Goal: Task Accomplishment & Management: Use online tool/utility

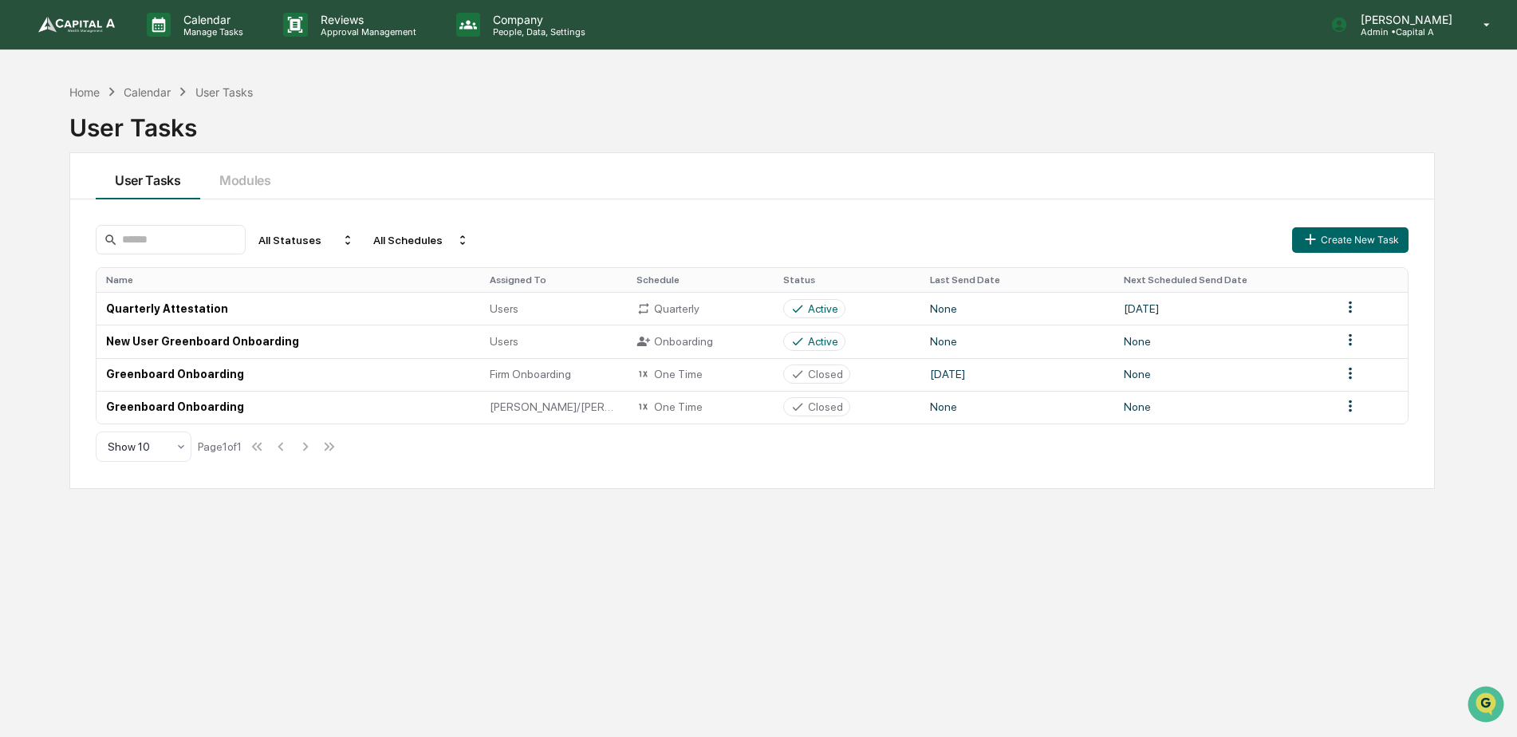
scroll to position [470, 0]
click at [189, 34] on p "Manage Tasks" at bounding box center [211, 31] width 81 height 11
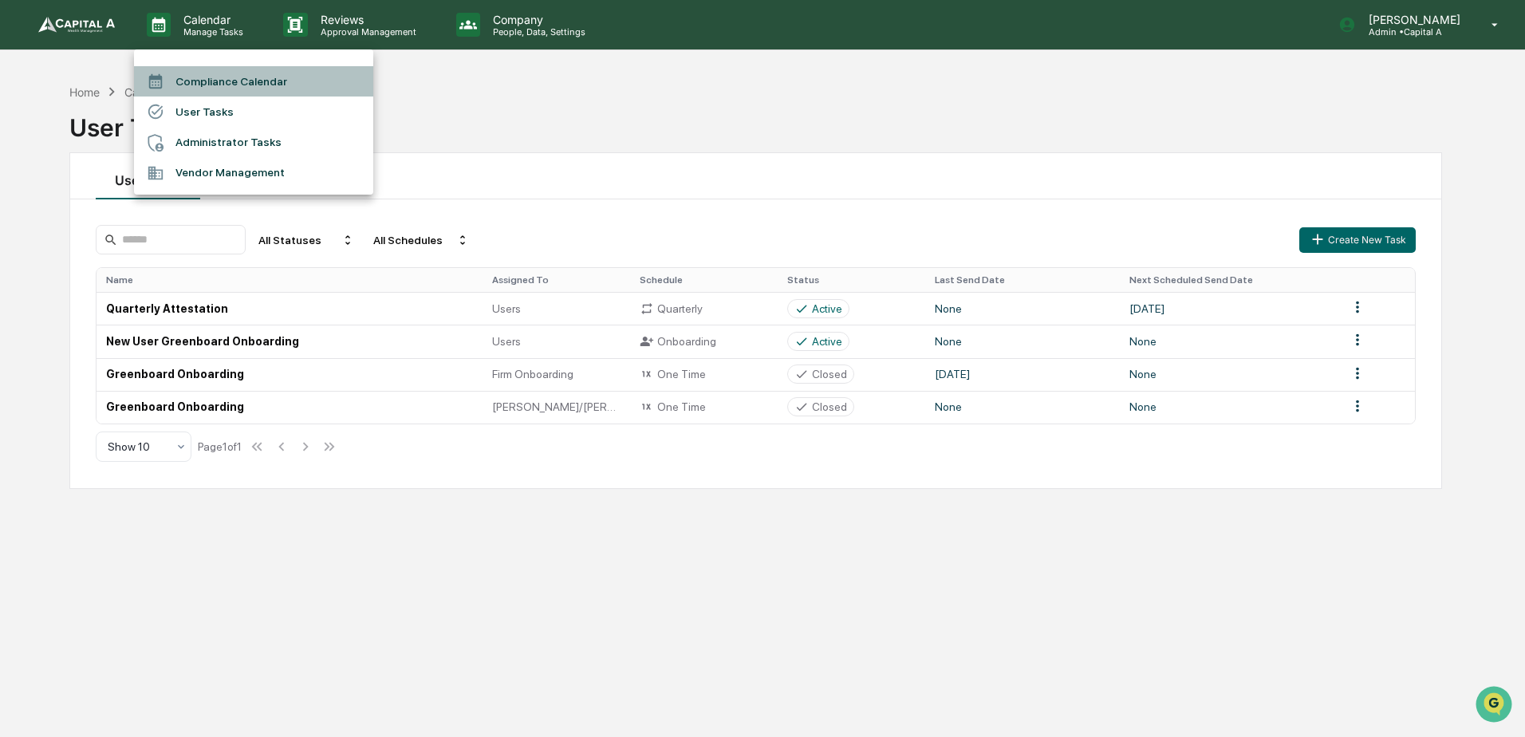
click at [219, 77] on li "Compliance Calendar" at bounding box center [253, 81] width 239 height 30
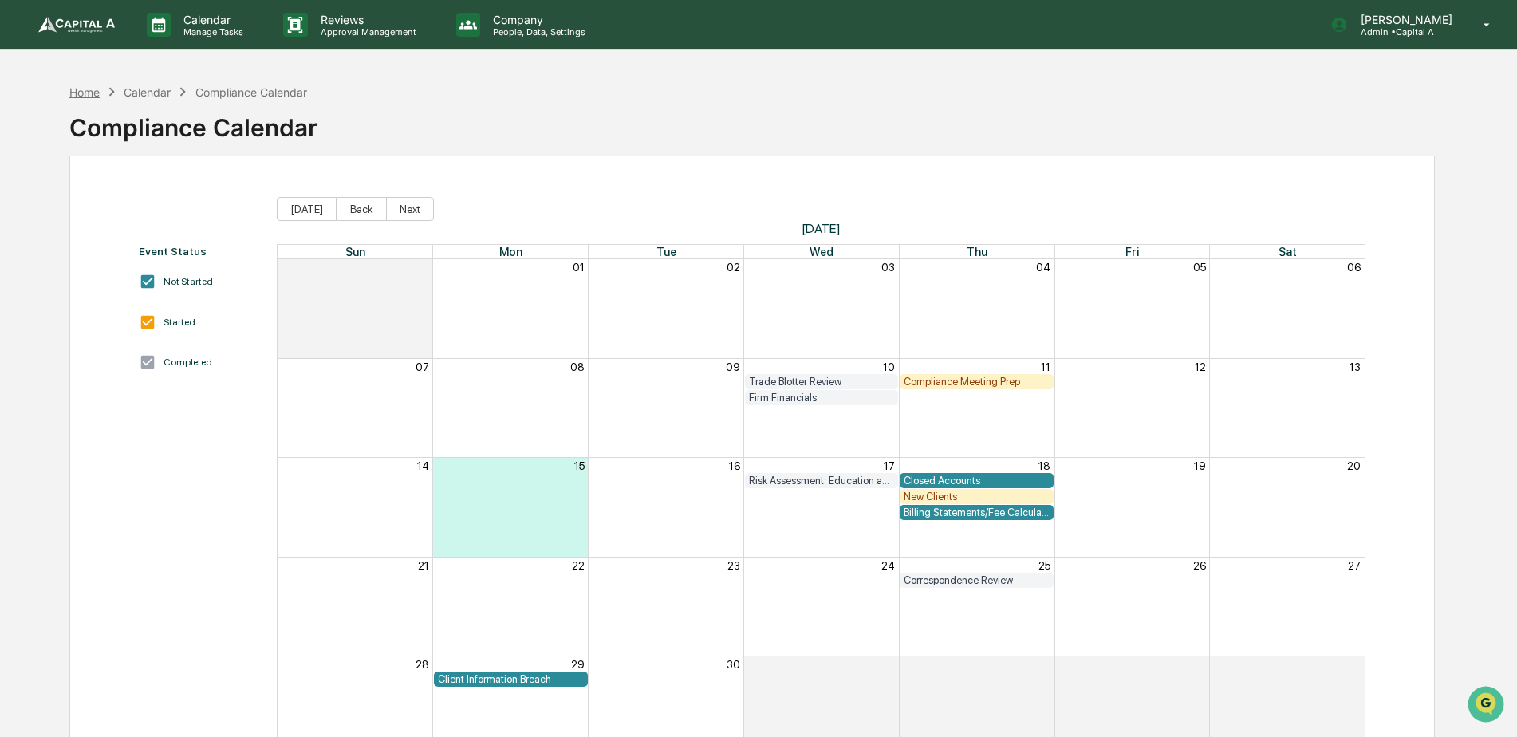
click at [88, 86] on div "Home" at bounding box center [84, 92] width 30 height 14
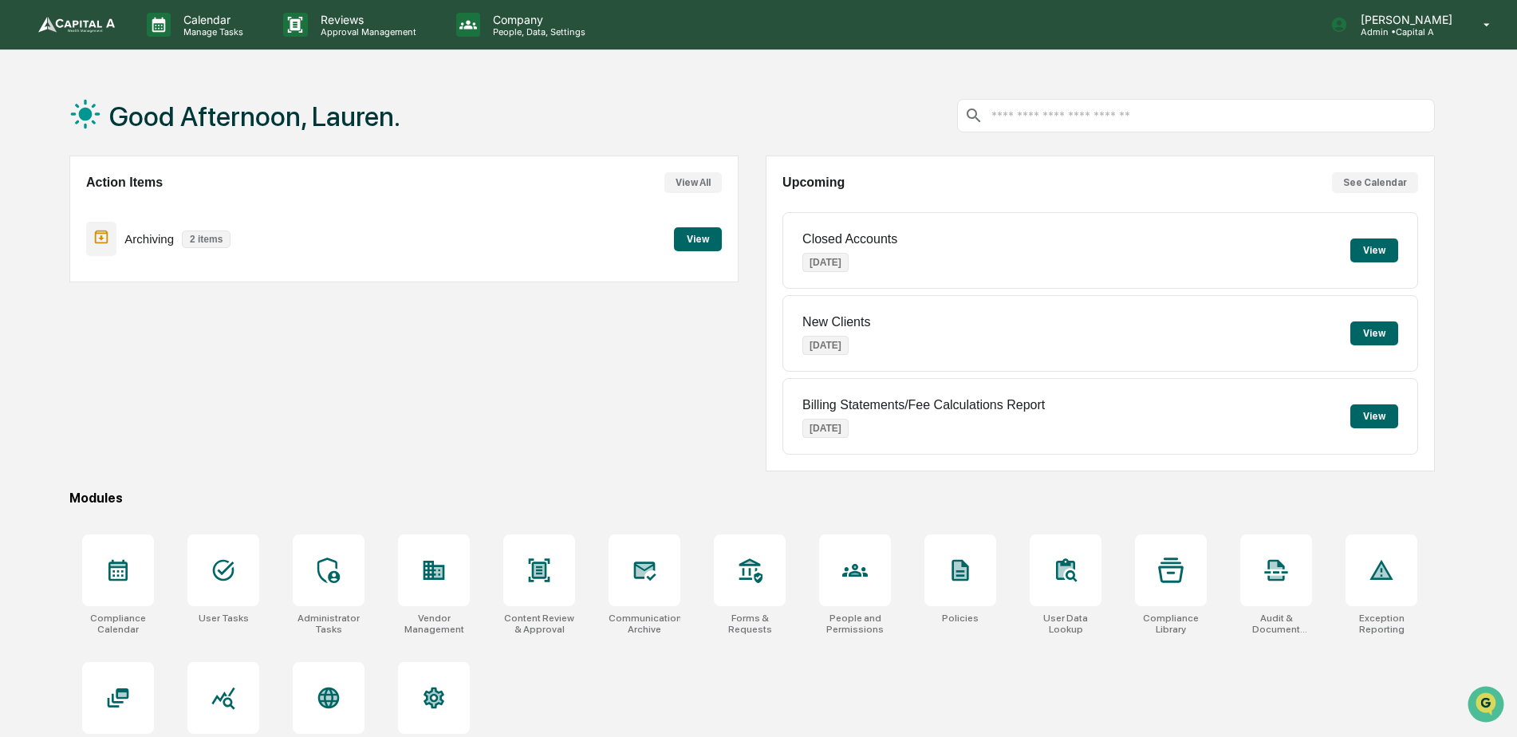
click at [685, 237] on button "View" at bounding box center [698, 239] width 48 height 24
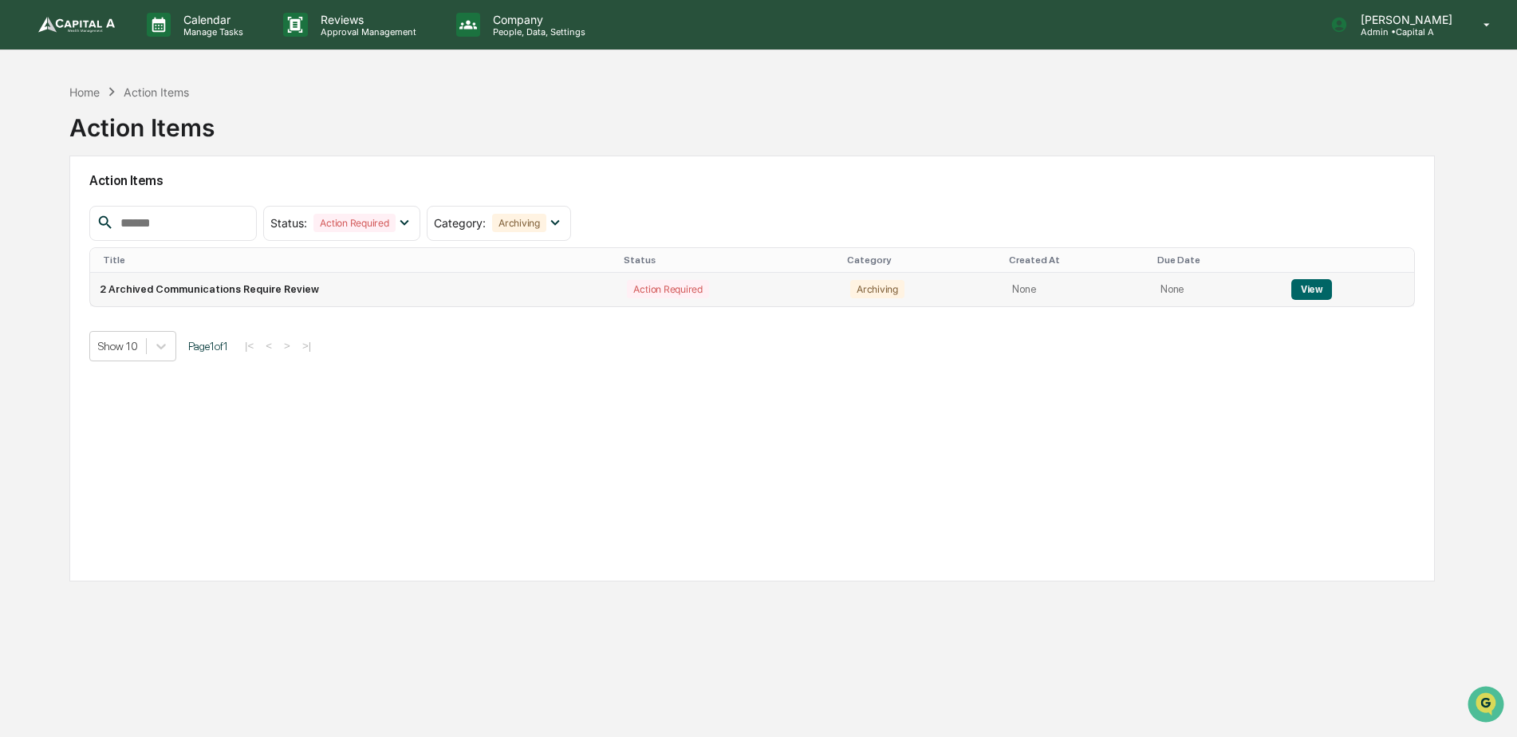
click at [1312, 290] on button "View" at bounding box center [1312, 289] width 41 height 21
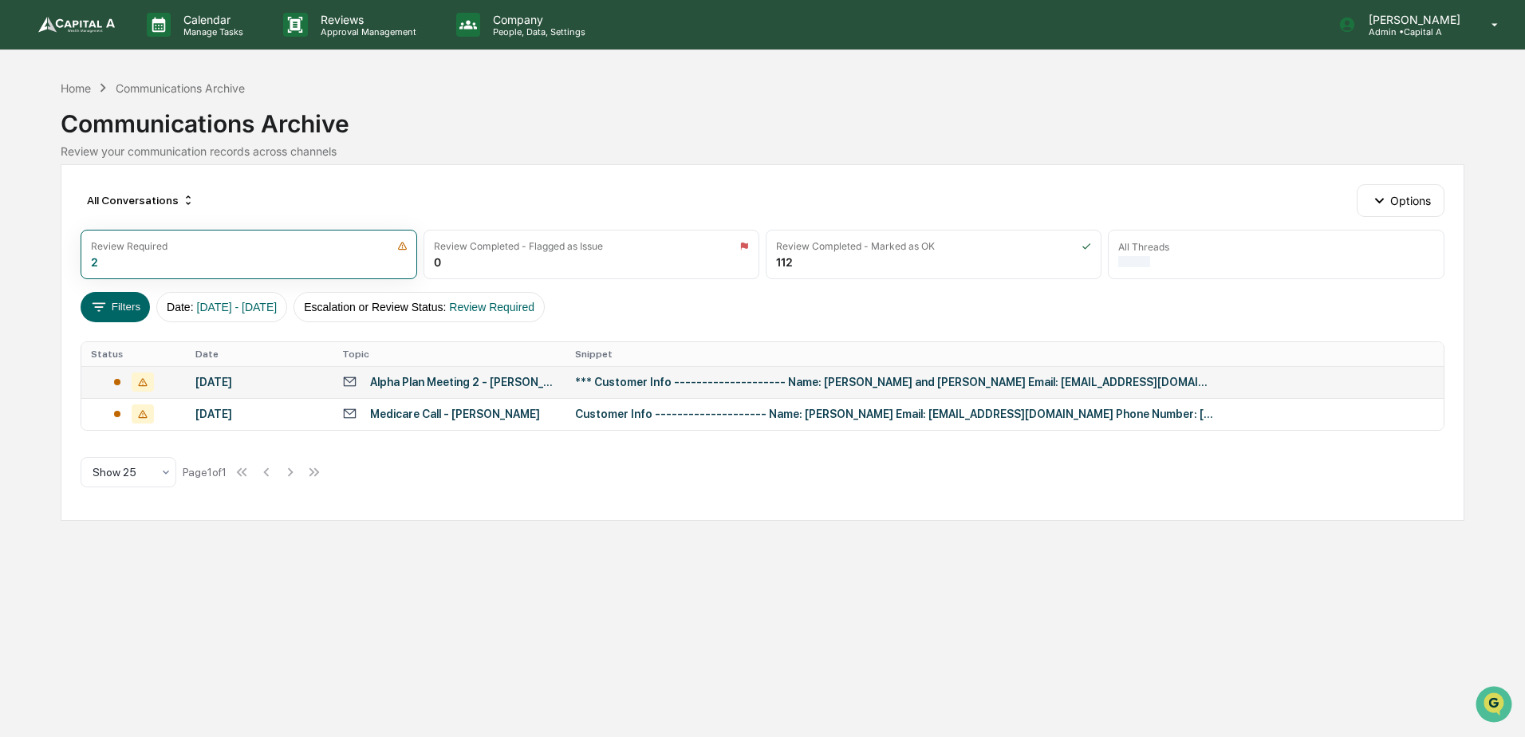
click at [448, 386] on div "Alpha Plan Meeting 2 - [PERSON_NAME] and [PERSON_NAME]" at bounding box center [463, 382] width 186 height 13
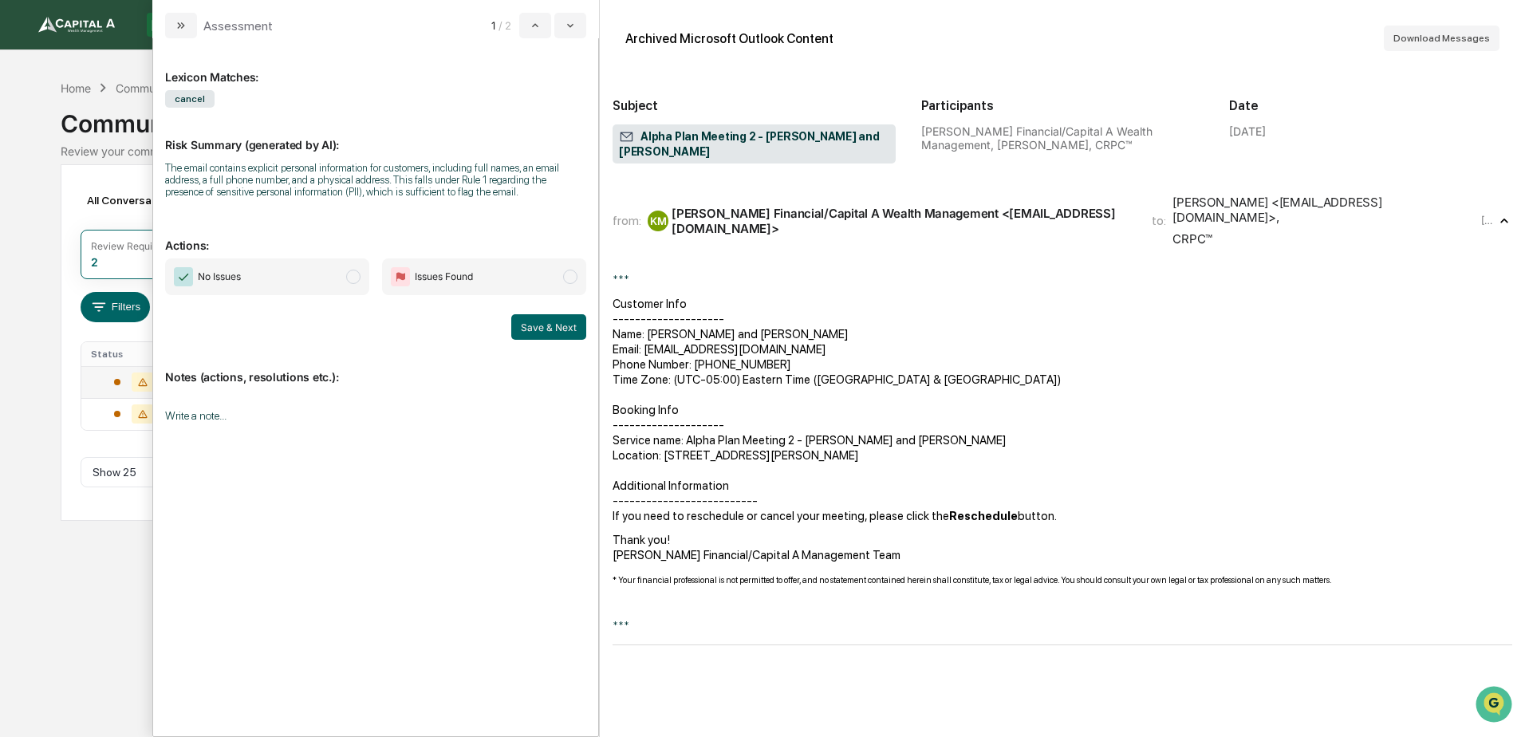
click at [313, 279] on span "No Issues" at bounding box center [267, 276] width 204 height 37
click at [546, 326] on button "Save & Next" at bounding box center [548, 327] width 75 height 26
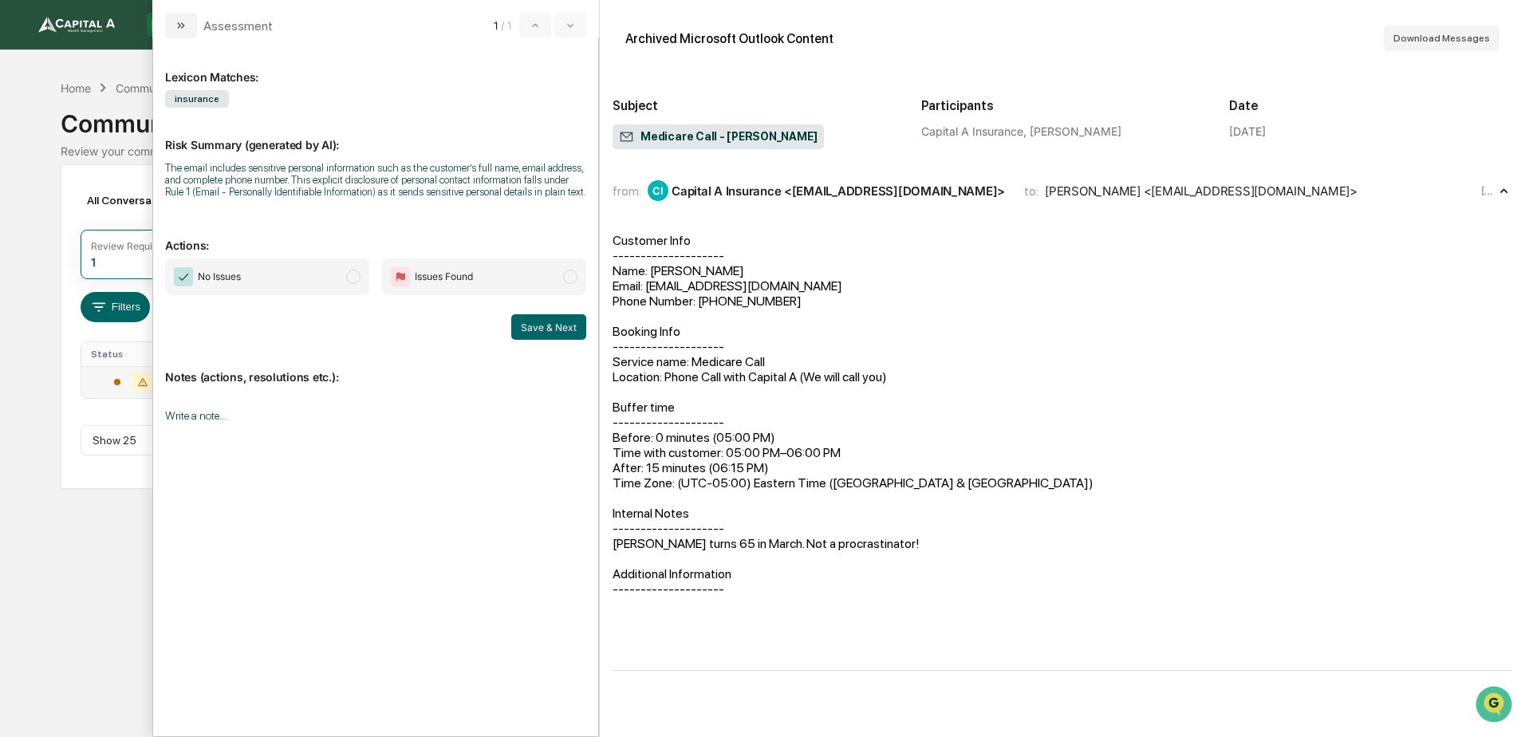
click at [349, 280] on span "modal" at bounding box center [353, 277] width 14 height 14
click at [573, 320] on button "Save & Next" at bounding box center [548, 327] width 75 height 26
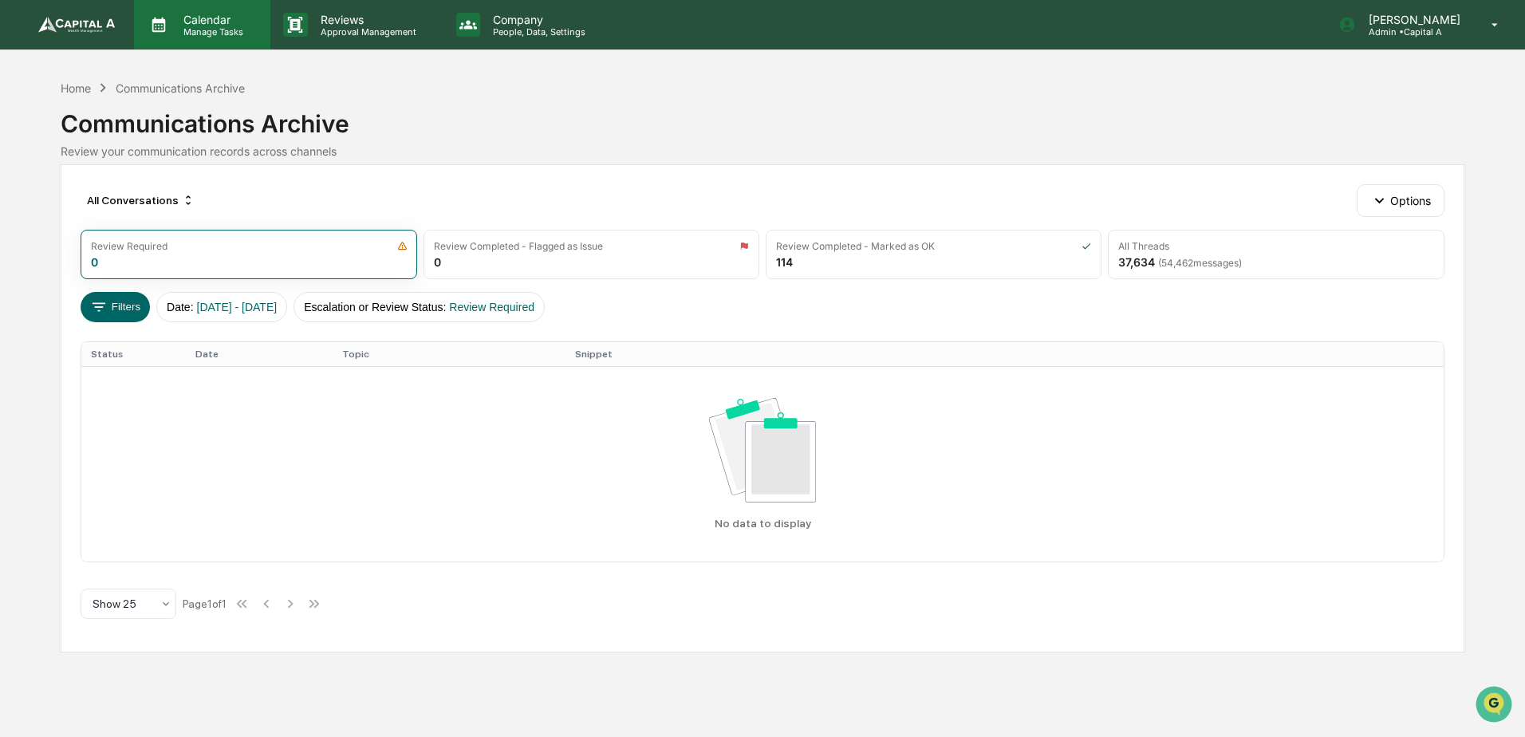
click at [208, 22] on p "Calendar" at bounding box center [211, 20] width 81 height 14
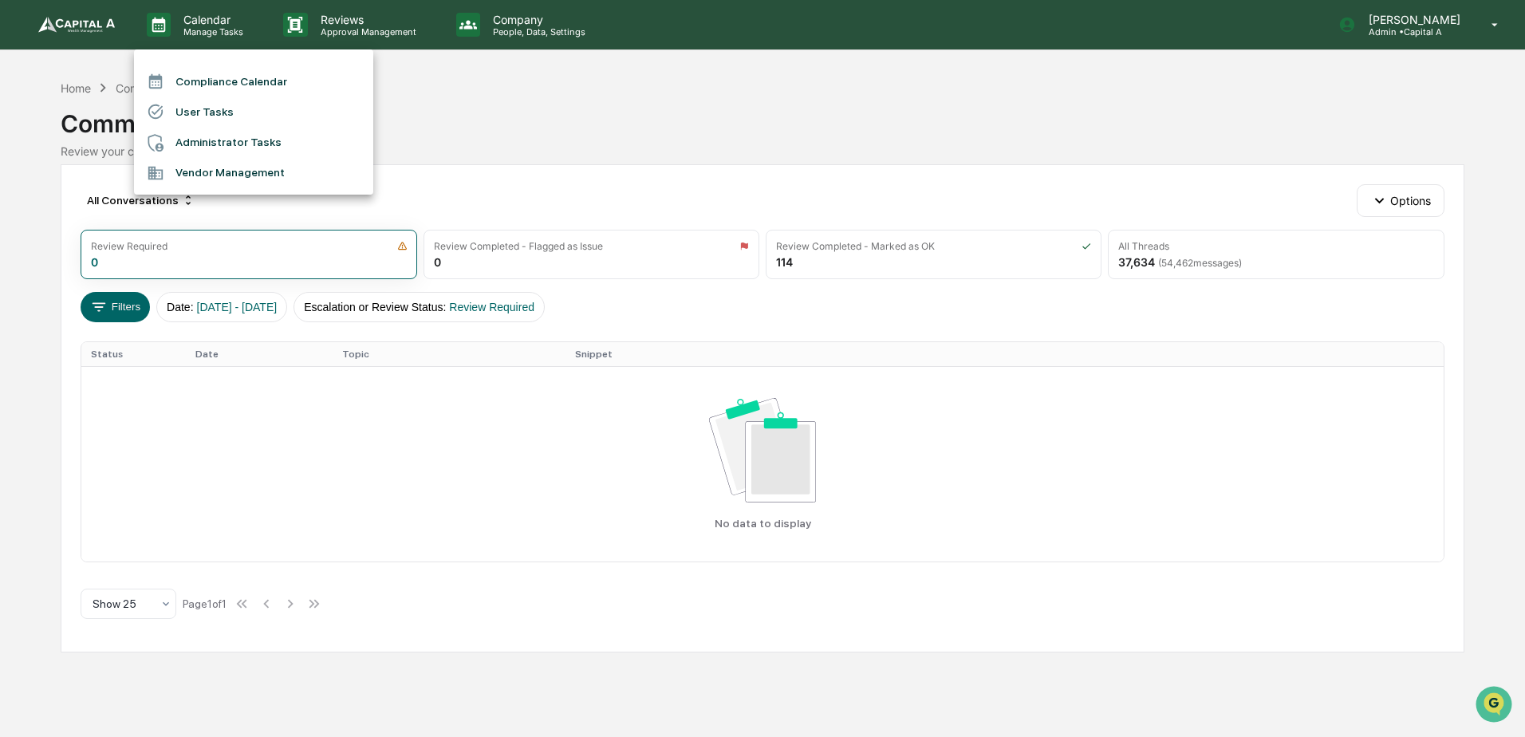
click at [219, 81] on li "Compliance Calendar" at bounding box center [253, 81] width 239 height 30
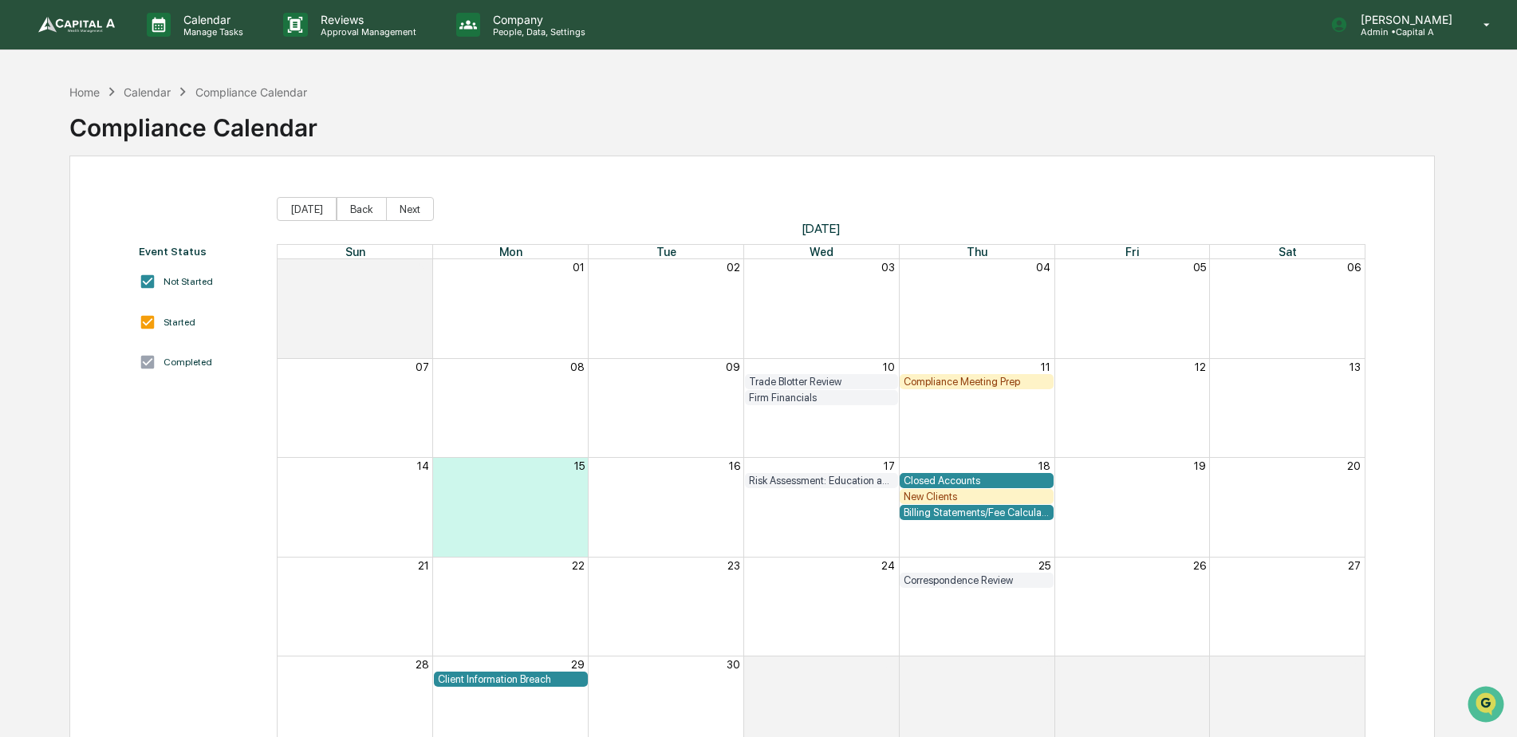
scroll to position [76, 0]
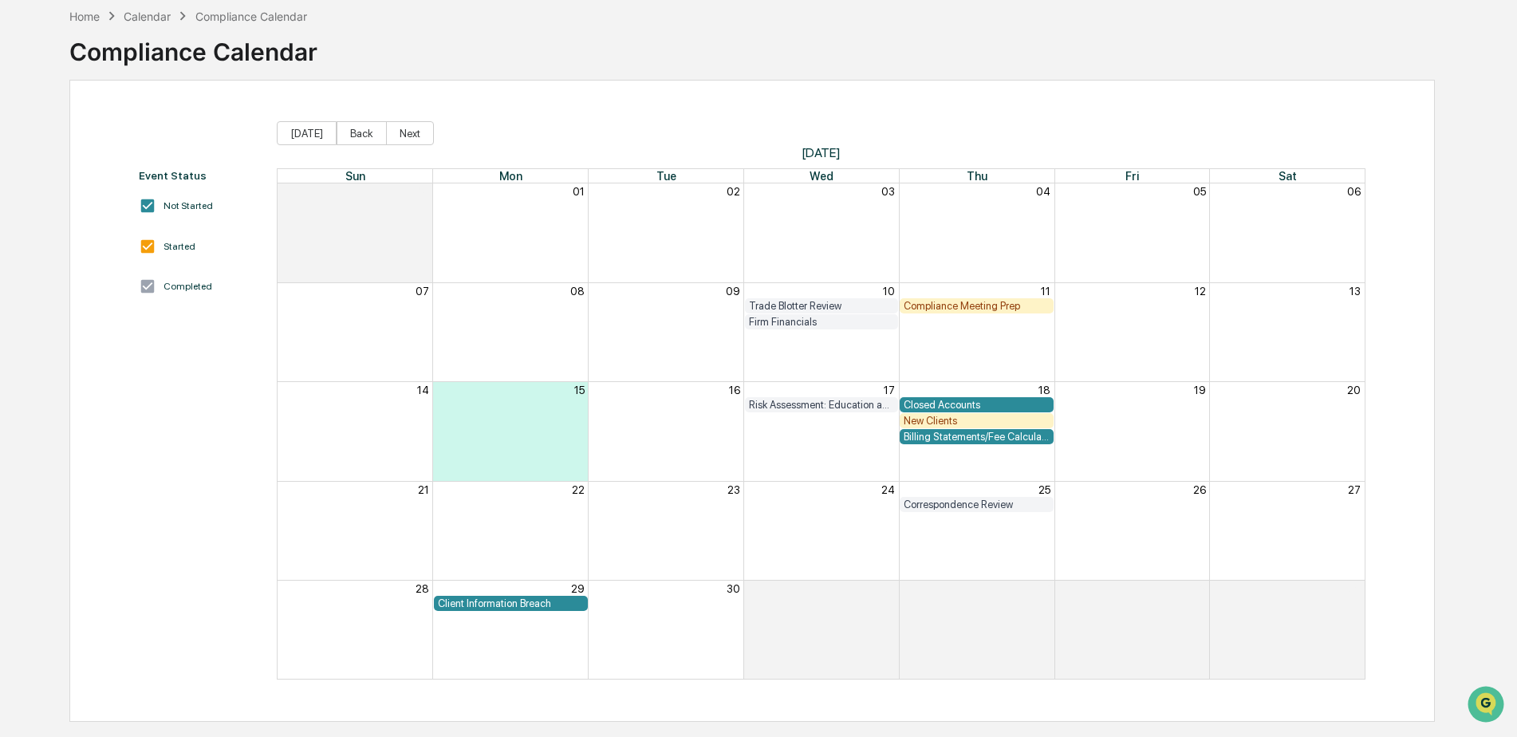
click at [830, 404] on div "Risk Assessment: Education and Training" at bounding box center [822, 405] width 146 height 12
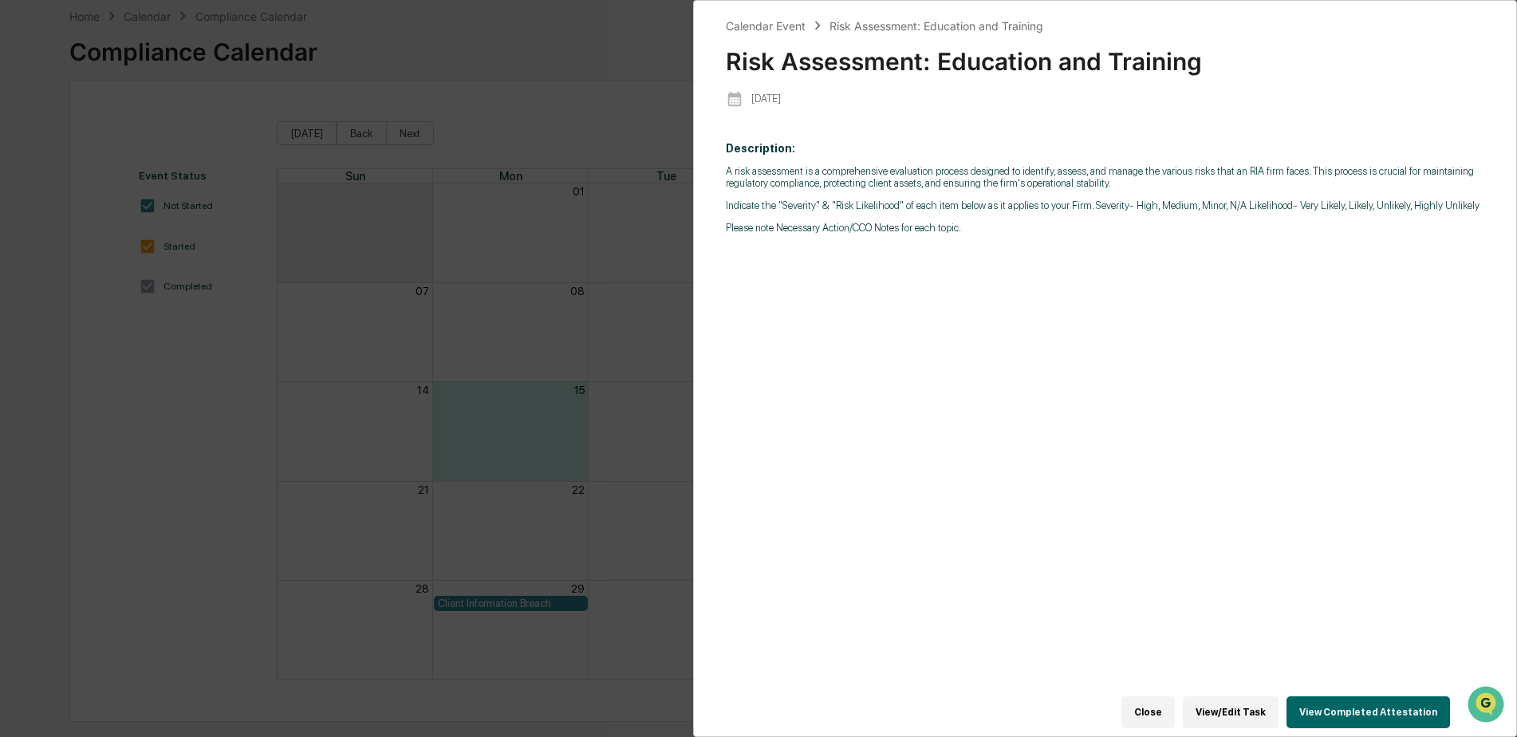
click at [1157, 696] on button "Close" at bounding box center [1148, 712] width 53 height 32
